Goal: Task Accomplishment & Management: Manage account settings

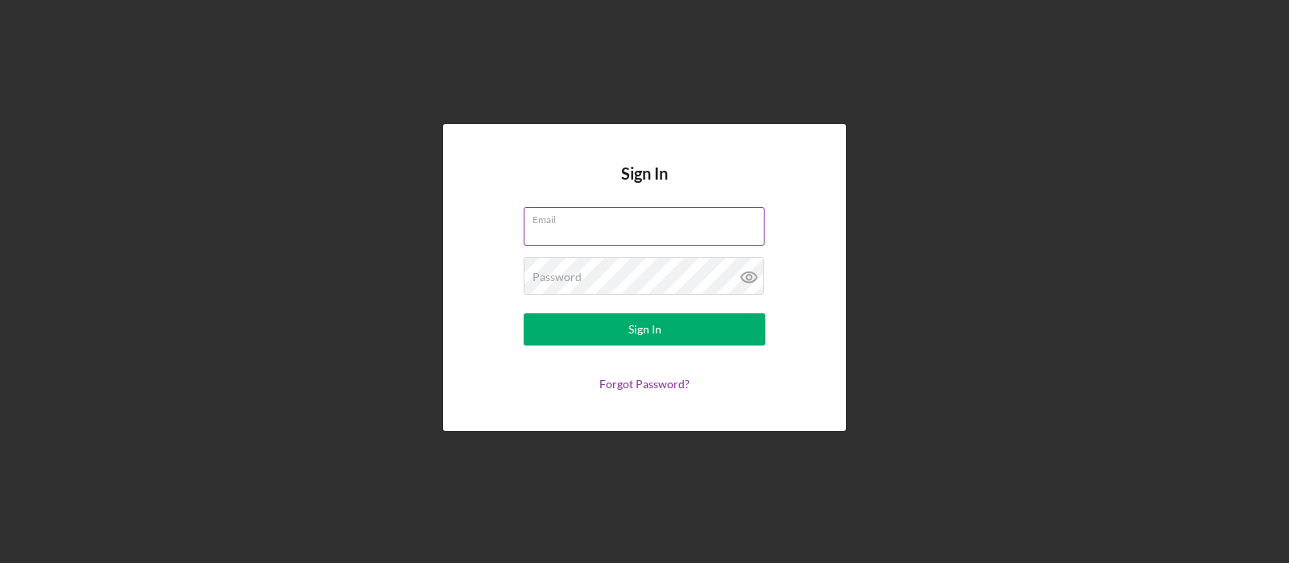
click at [656, 226] on input "Email" at bounding box center [644, 226] width 241 height 39
type input "[PERSON_NAME][EMAIL_ADDRESS][DOMAIN_NAME]"
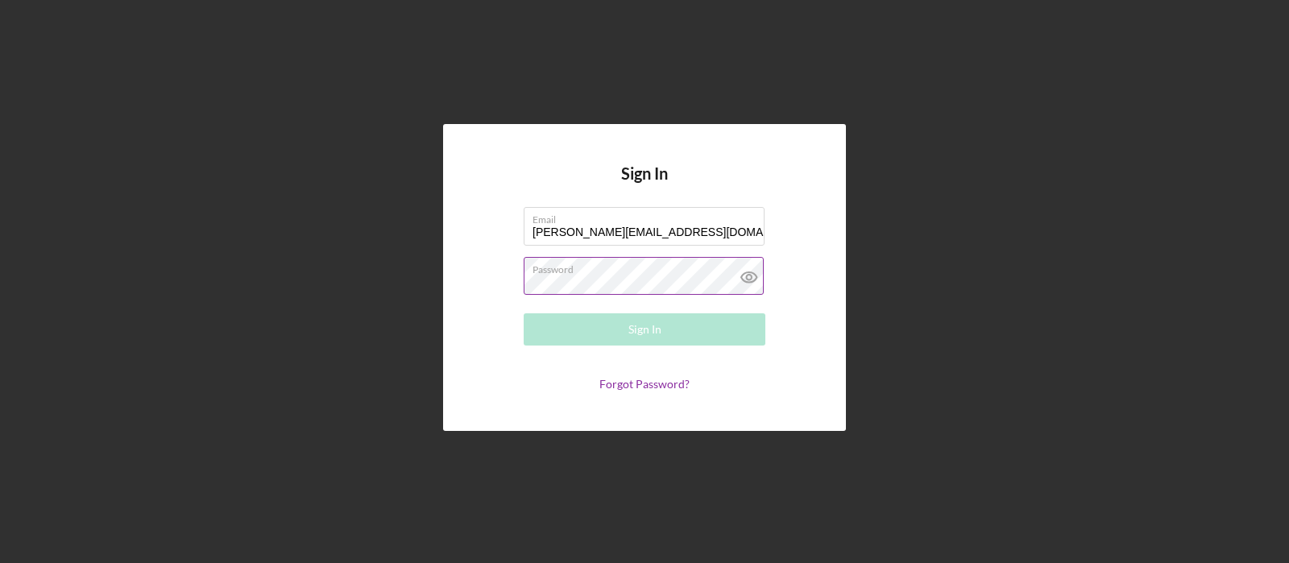
click at [621, 274] on div "Password Required" at bounding box center [645, 277] width 242 height 40
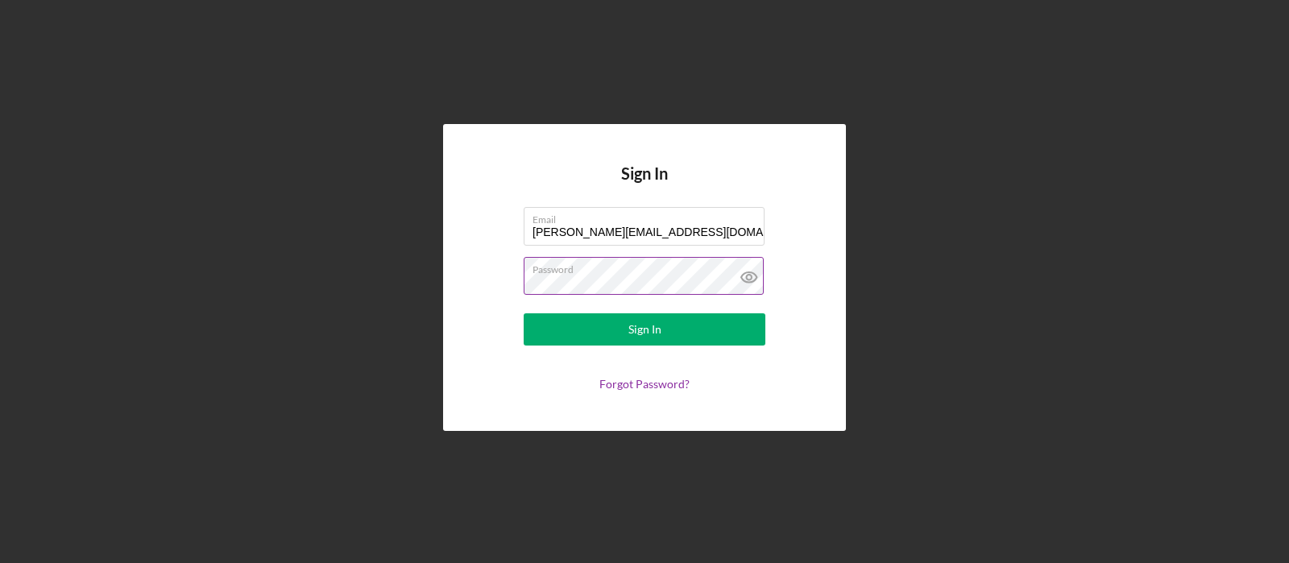
click at [524, 313] on button "Sign In" at bounding box center [645, 329] width 242 height 32
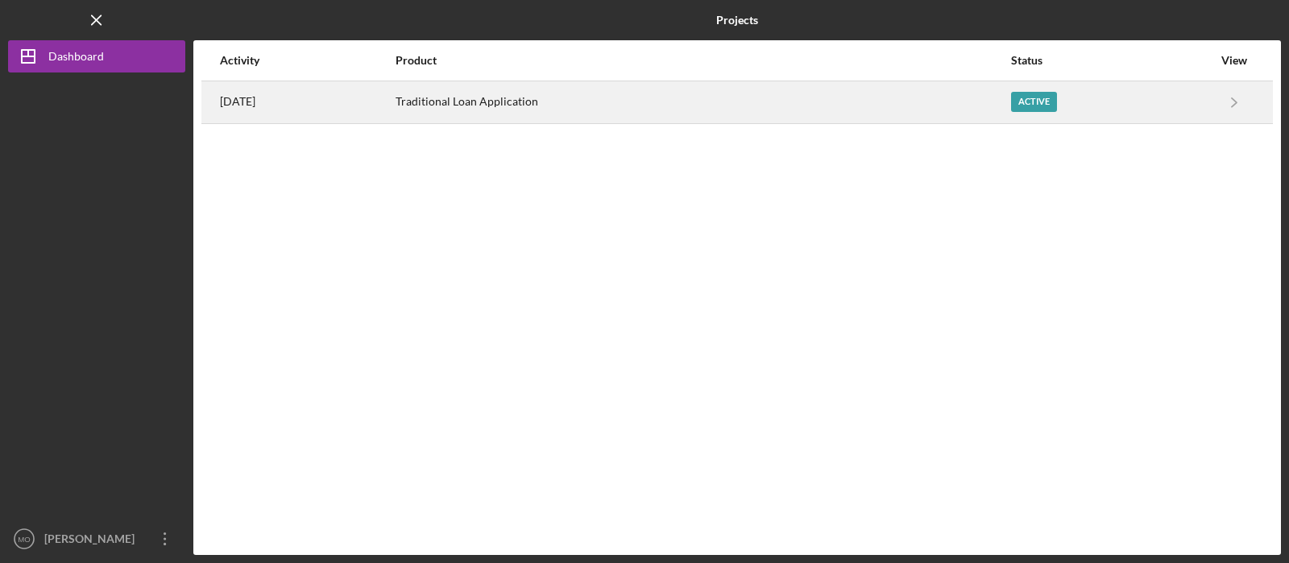
click at [1029, 101] on div "Active" at bounding box center [1034, 102] width 46 height 20
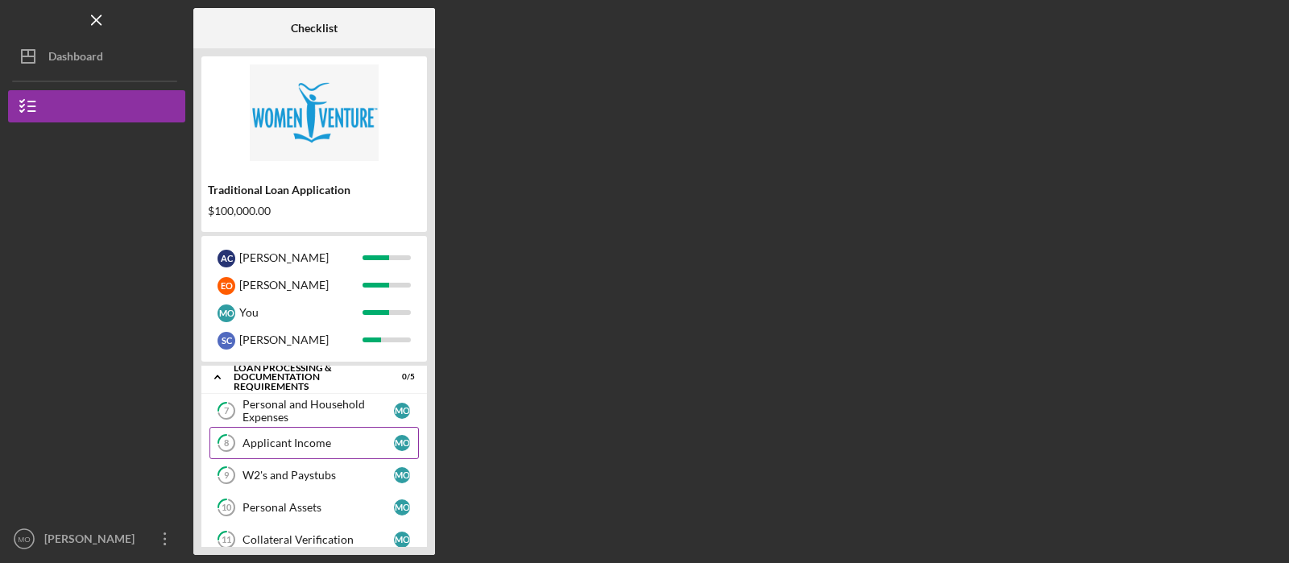
scroll to position [98, 0]
